Goal: Transaction & Acquisition: Subscribe to service/newsletter

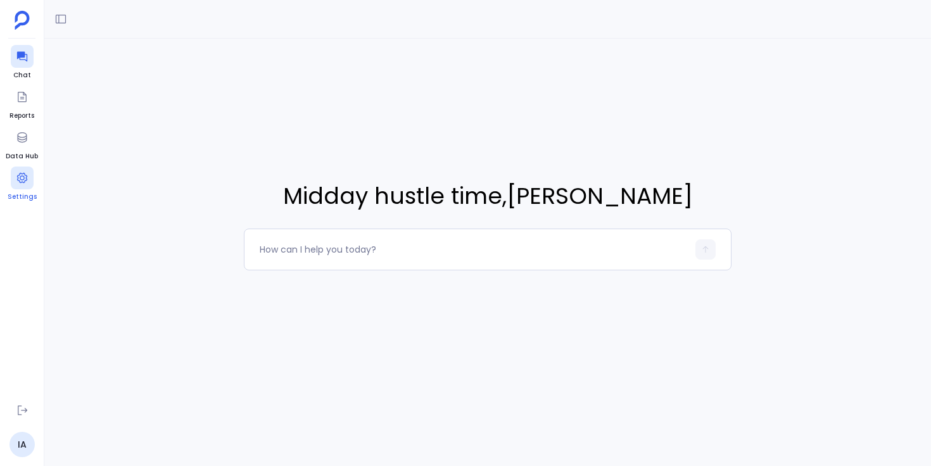
click at [24, 183] on icon at bounding box center [22, 178] width 13 height 13
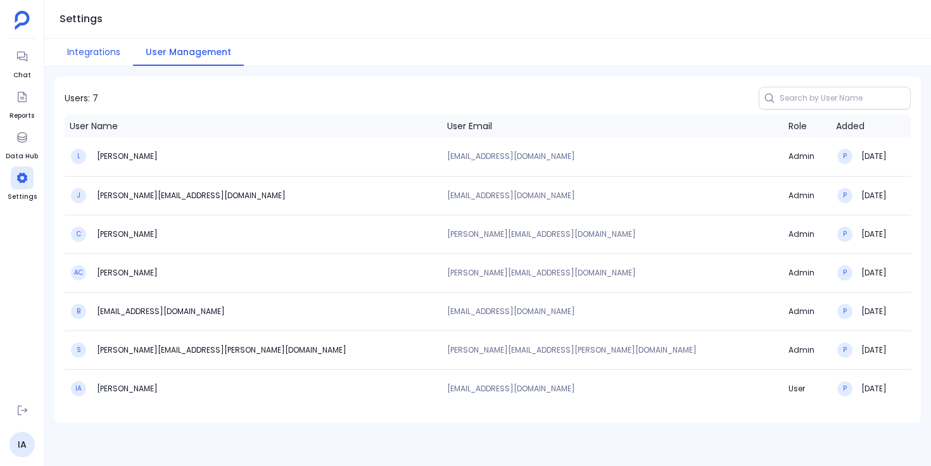
click at [103, 53] on button "Integrations" at bounding box center [93, 52] width 79 height 27
click at [98, 47] on button "Integrations" at bounding box center [93, 52] width 79 height 27
click at [113, 55] on button "Integrations" at bounding box center [93, 52] width 79 height 27
click at [27, 142] on icon at bounding box center [22, 137] width 13 height 13
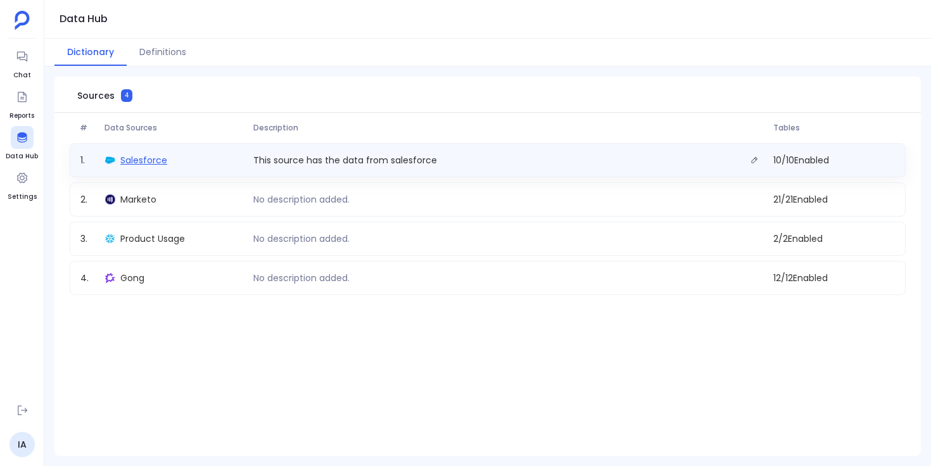
click at [162, 162] on span "Salesforce" at bounding box center [143, 160] width 47 height 13
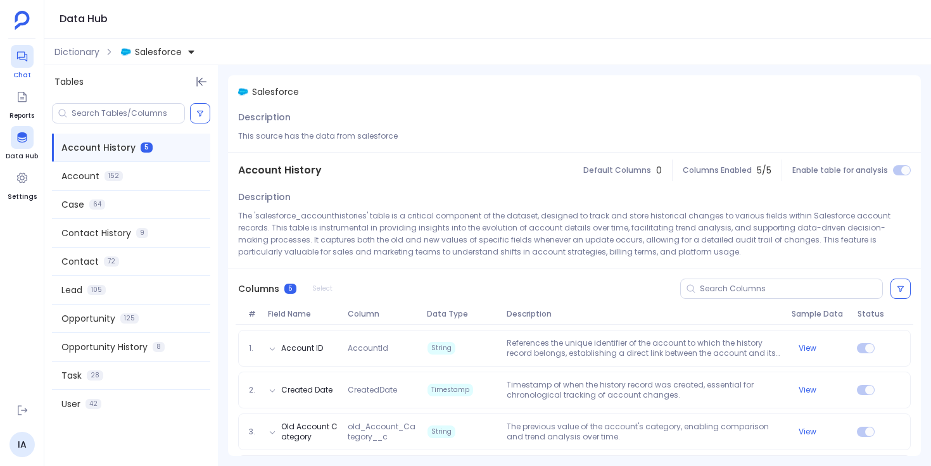
click at [21, 60] on icon at bounding box center [21, 57] width 10 height 10
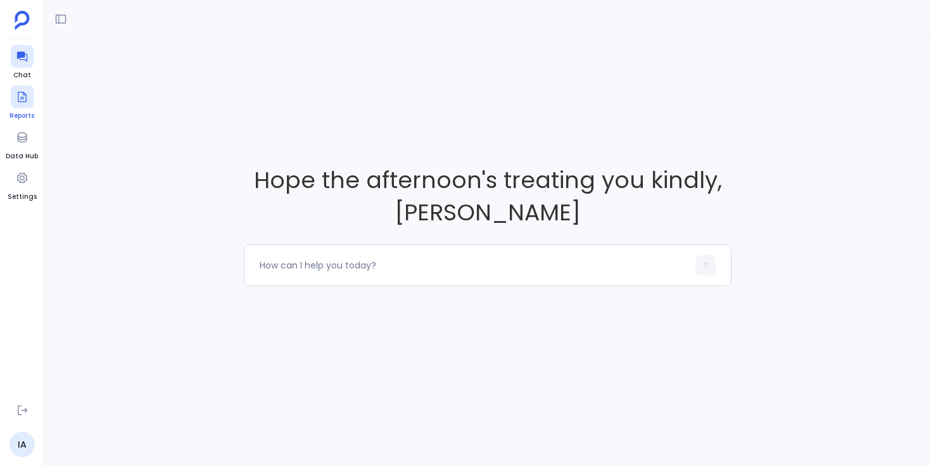
click at [22, 92] on icon at bounding box center [22, 97] width 9 height 10
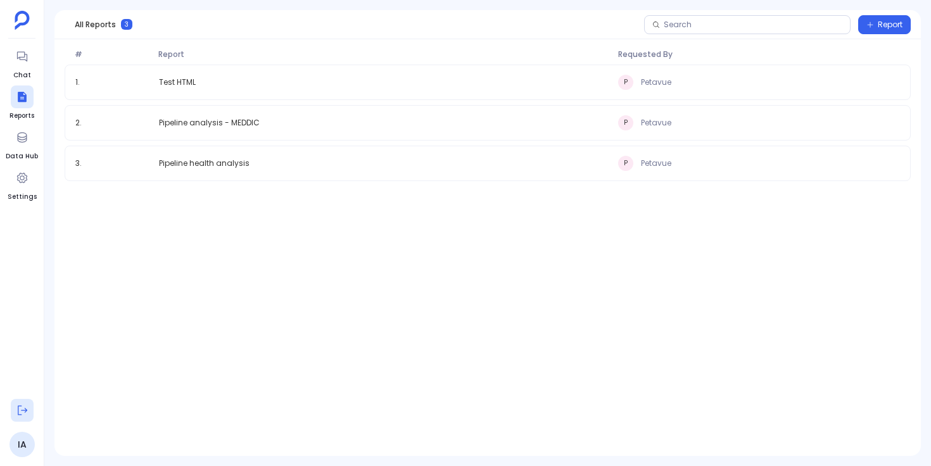
click at [18, 412] on icon at bounding box center [22, 410] width 13 height 13
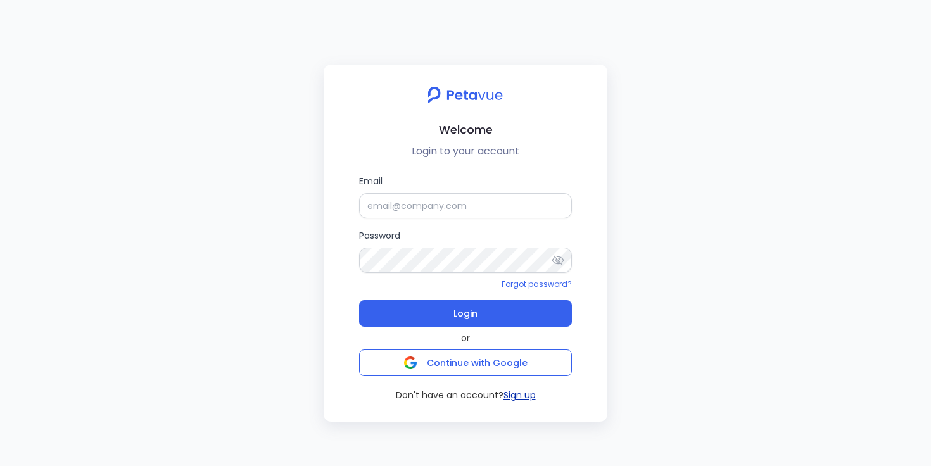
click at [518, 399] on button "Sign up" at bounding box center [520, 395] width 32 height 13
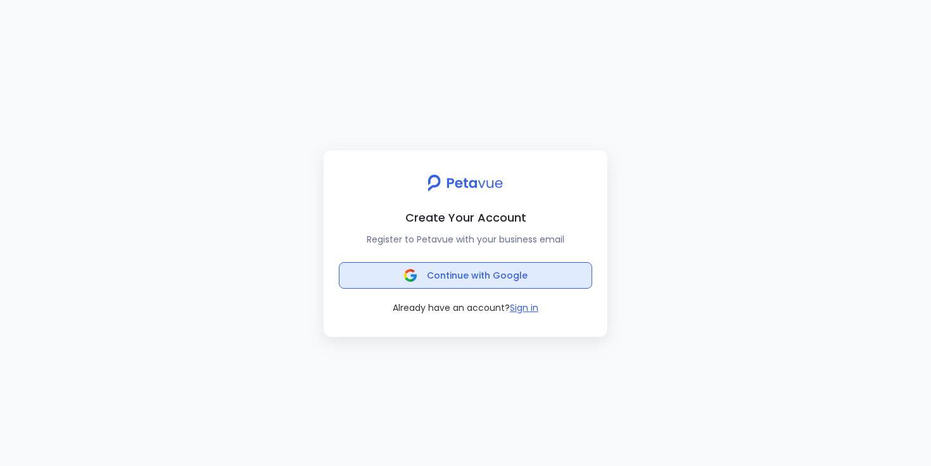
click at [475, 271] on span "Continue with Google" at bounding box center [477, 275] width 101 height 13
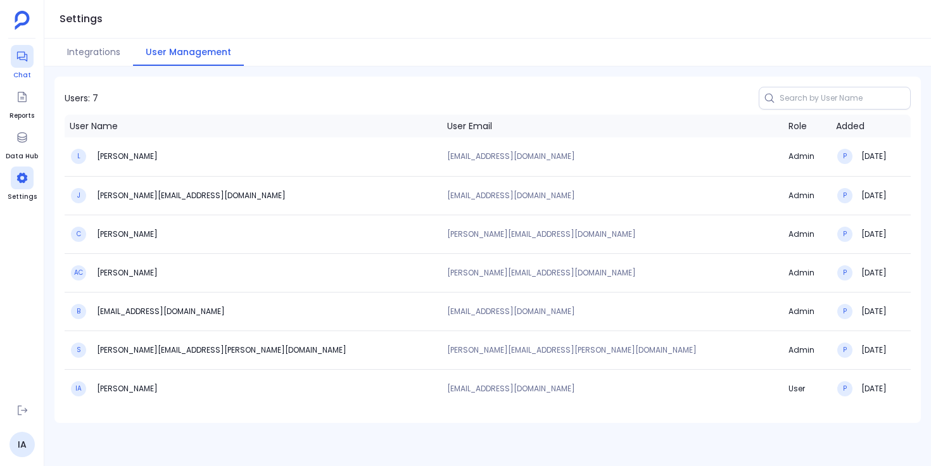
click at [18, 54] on icon at bounding box center [22, 56] width 13 height 13
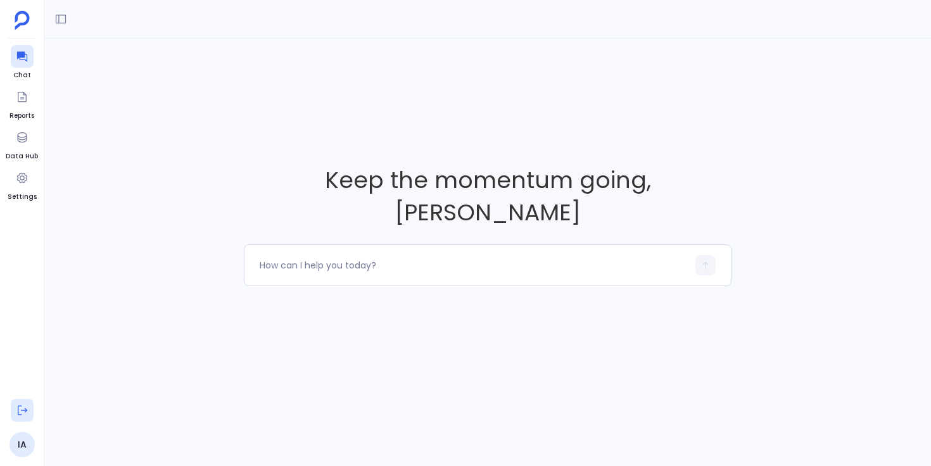
click at [24, 409] on icon at bounding box center [22, 410] width 13 height 13
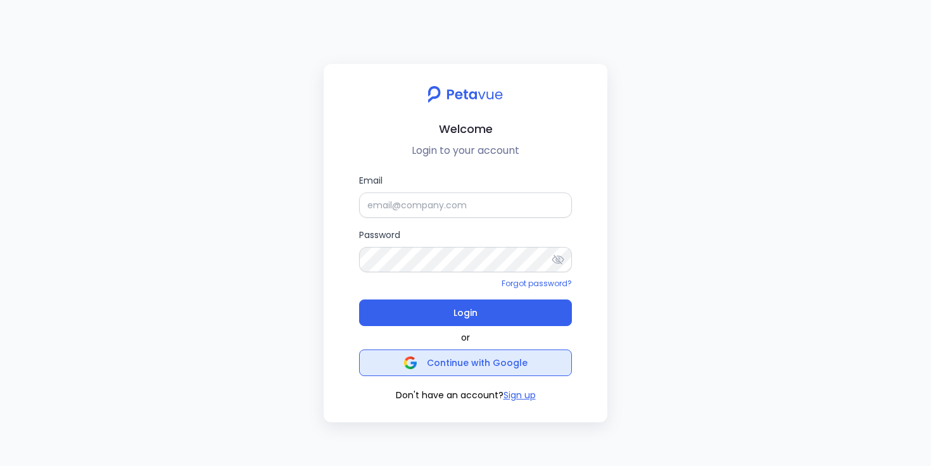
click at [414, 364] on img "button" at bounding box center [410, 363] width 13 height 13
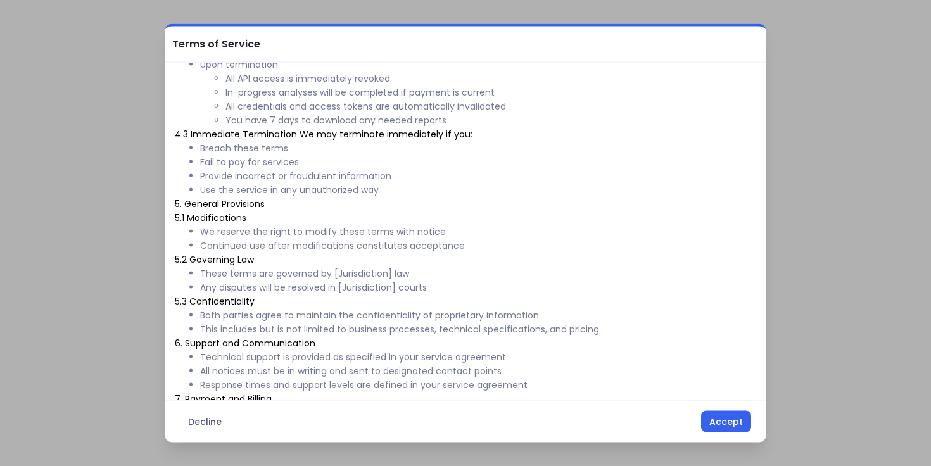
scroll to position [504, 0]
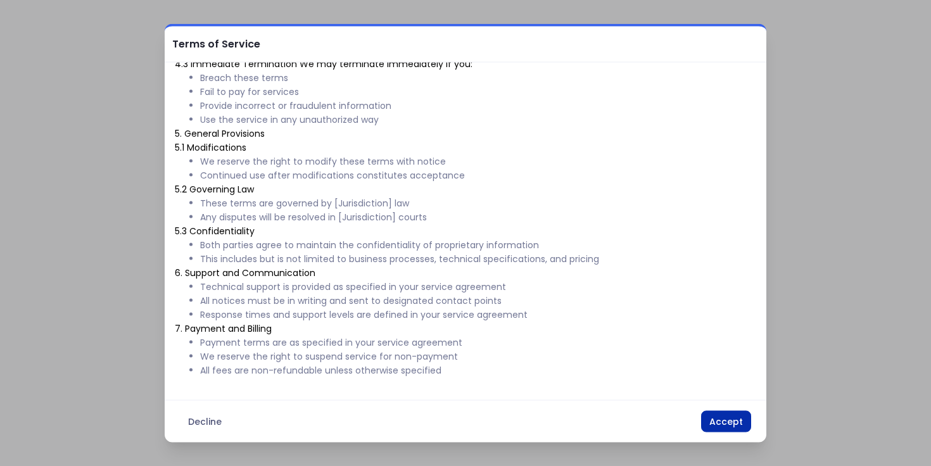
click at [713, 420] on button "Accept" at bounding box center [726, 422] width 50 height 22
